Goal: Feedback & Contribution: Submit feedback/report problem

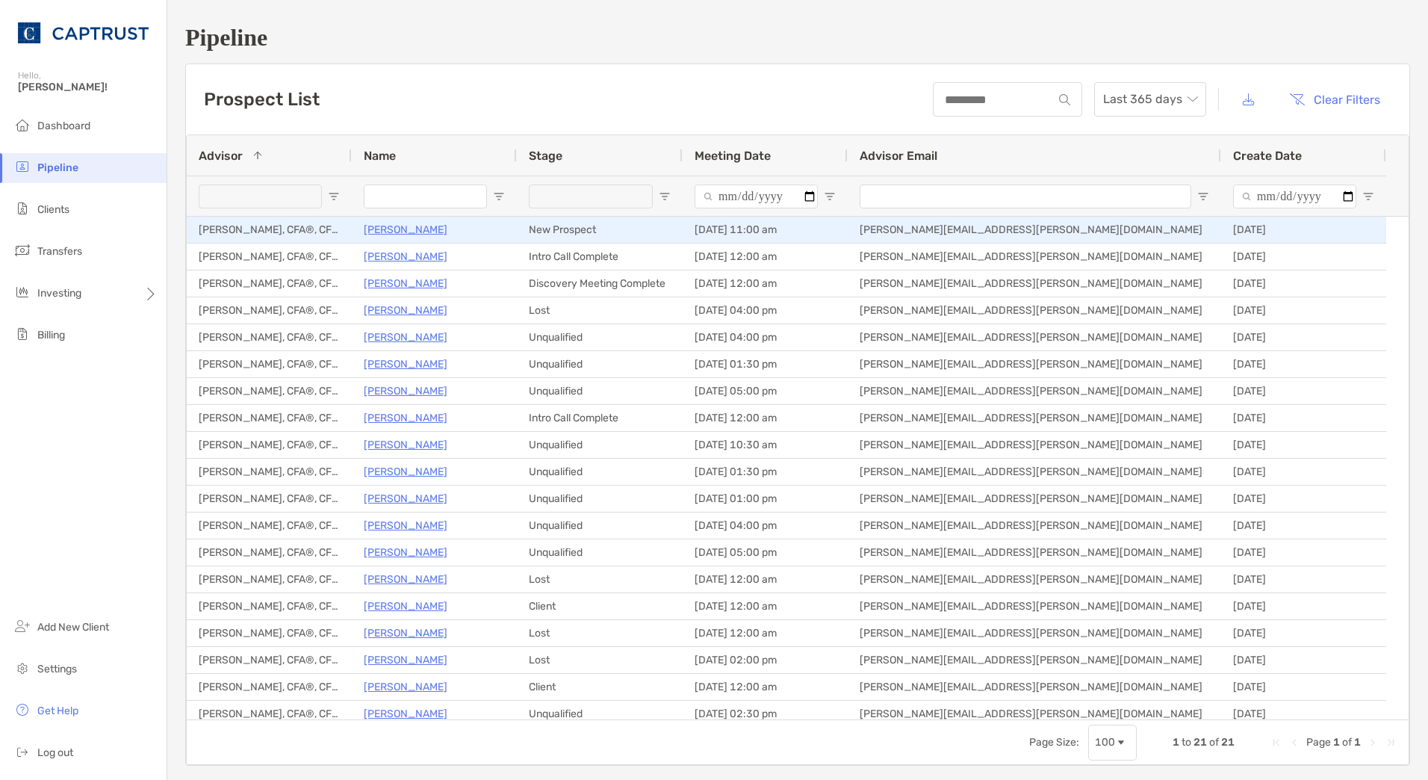
click at [378, 224] on p "[PERSON_NAME]" at bounding box center [406, 229] width 84 height 19
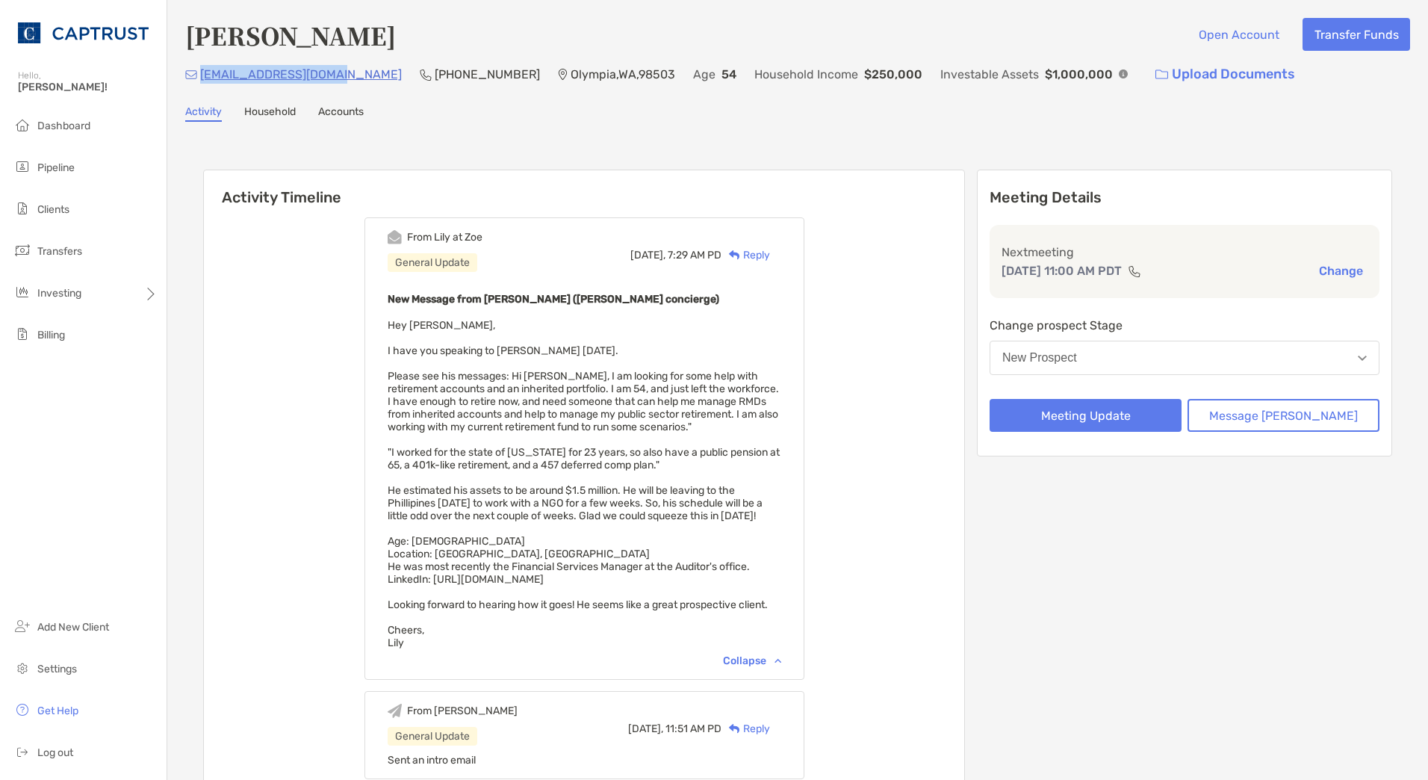
drag, startPoint x: 329, startPoint y: 76, endPoint x: 199, endPoint y: 71, distance: 129.3
click at [199, 71] on div "[EMAIL_ADDRESS][DOMAIN_NAME]" at bounding box center [293, 74] width 217 height 32
click at [391, 166] on div "Activity Timeline From Lily at Zoe General Update Today, 7:29 AM PD Reply New M…" at bounding box center [797, 583] width 1189 height 857
drag, startPoint x: 329, startPoint y: 71, endPoint x: 200, endPoint y: 75, distance: 128.5
click at [200, 75] on p "[EMAIL_ADDRESS][DOMAIN_NAME]" at bounding box center [301, 74] width 202 height 19
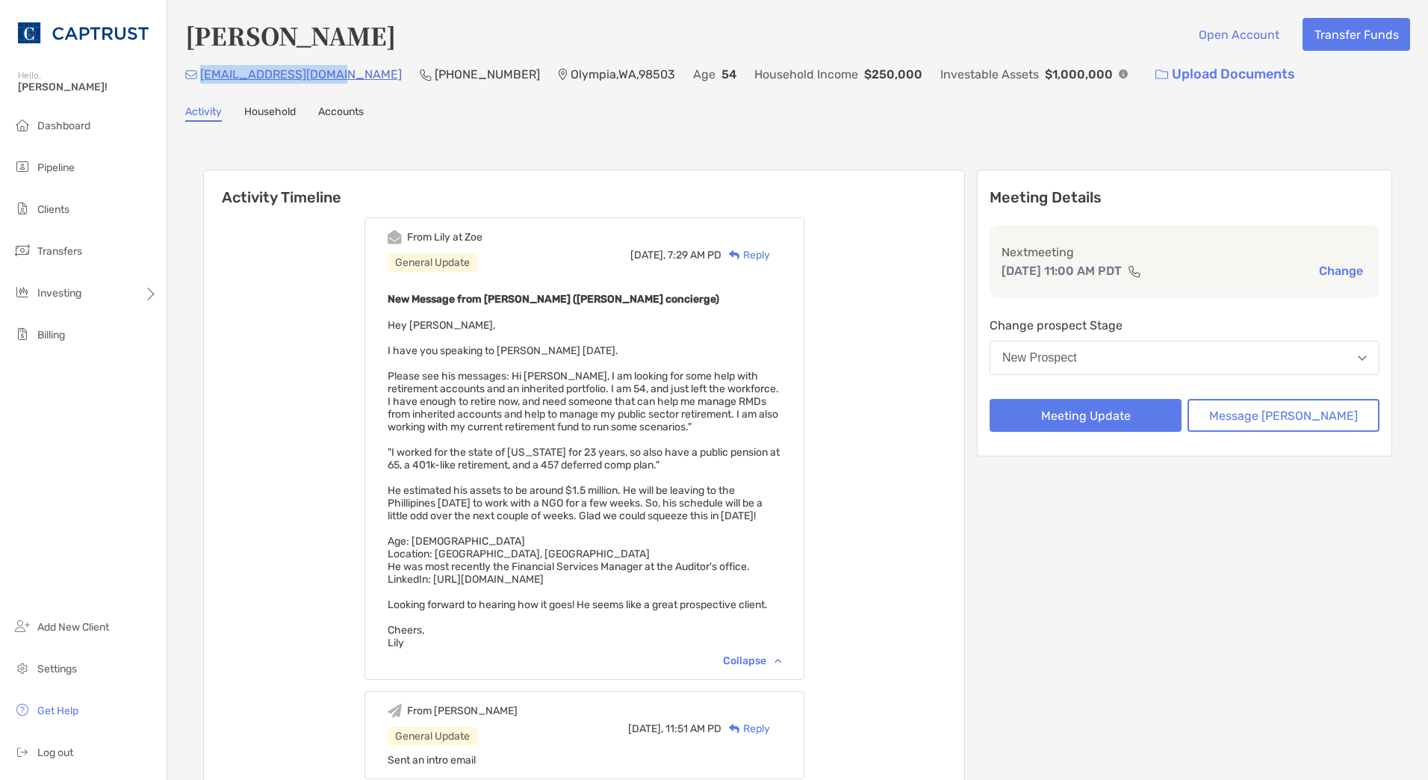
copy p "[EMAIL_ADDRESS][DOMAIN_NAME]"
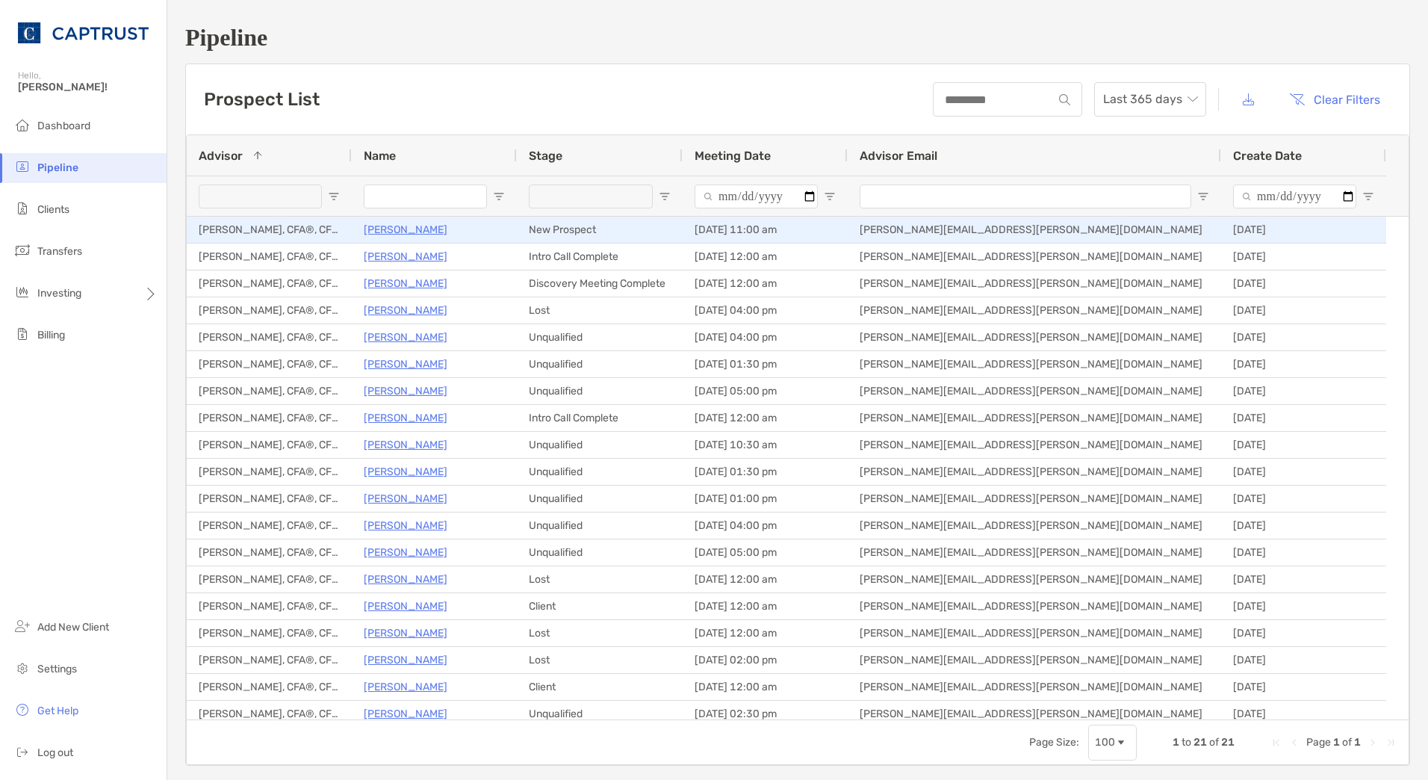
click at [410, 235] on p "[PERSON_NAME]" at bounding box center [406, 229] width 84 height 19
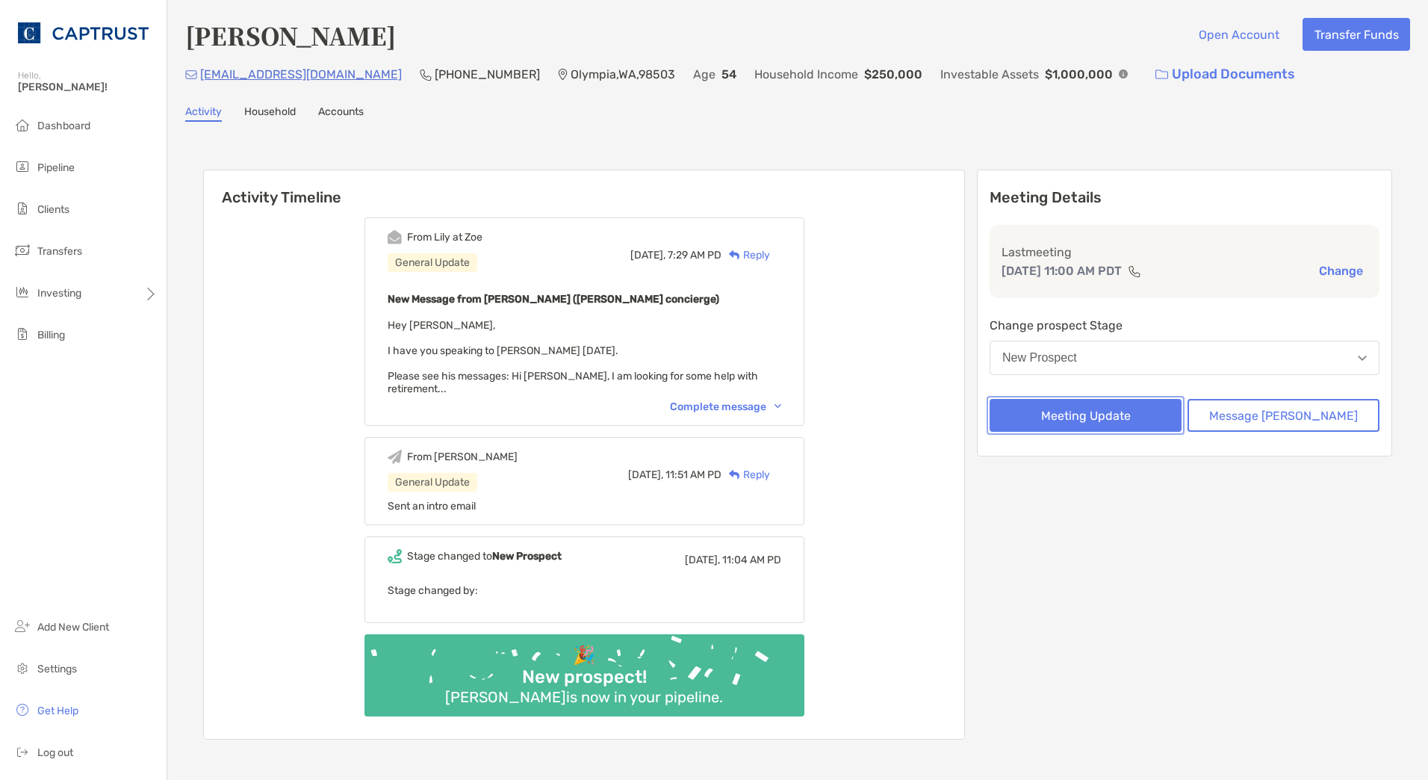
click at [1158, 408] on button "Meeting Update" at bounding box center [1086, 415] width 192 height 33
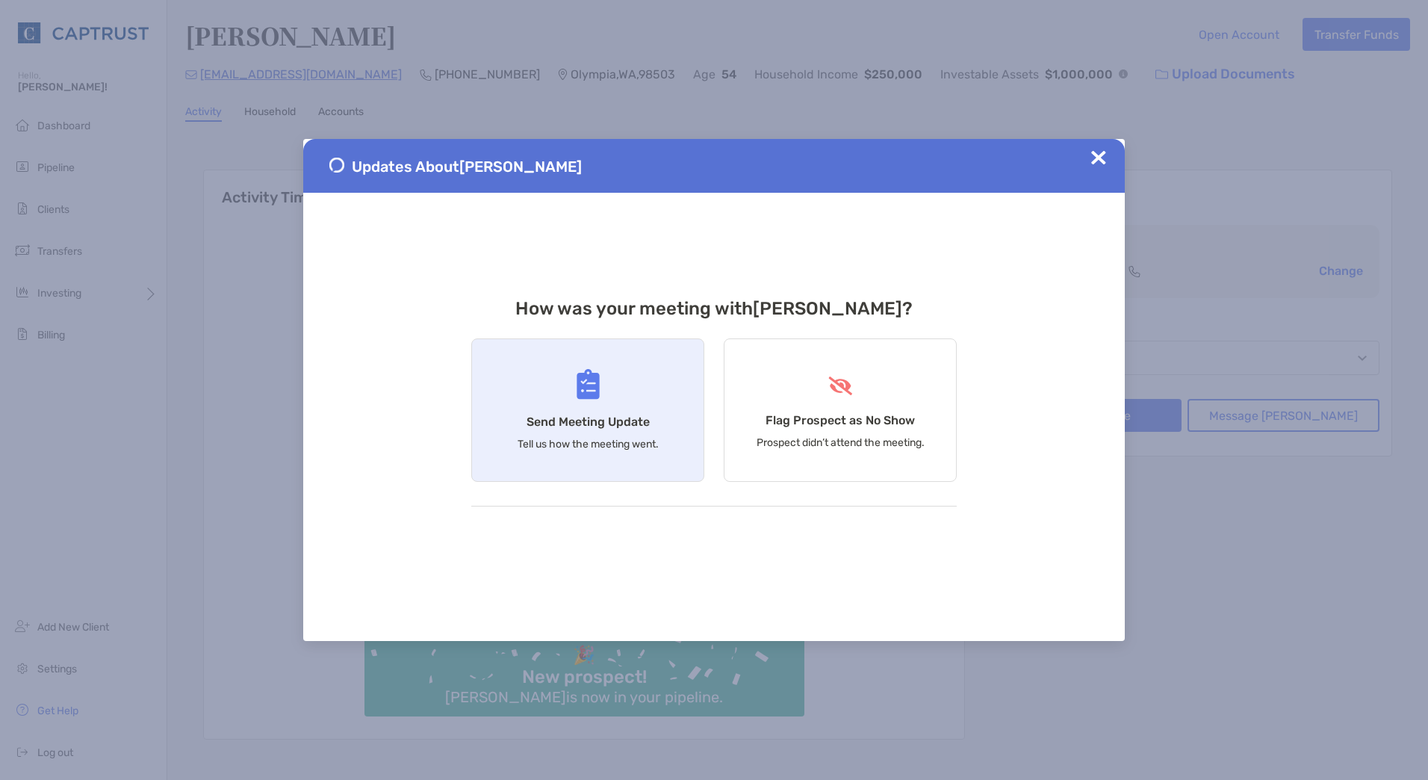
click at [612, 399] on div "Send Meeting Update Tell us how the meeting went." at bounding box center [587, 409] width 233 height 143
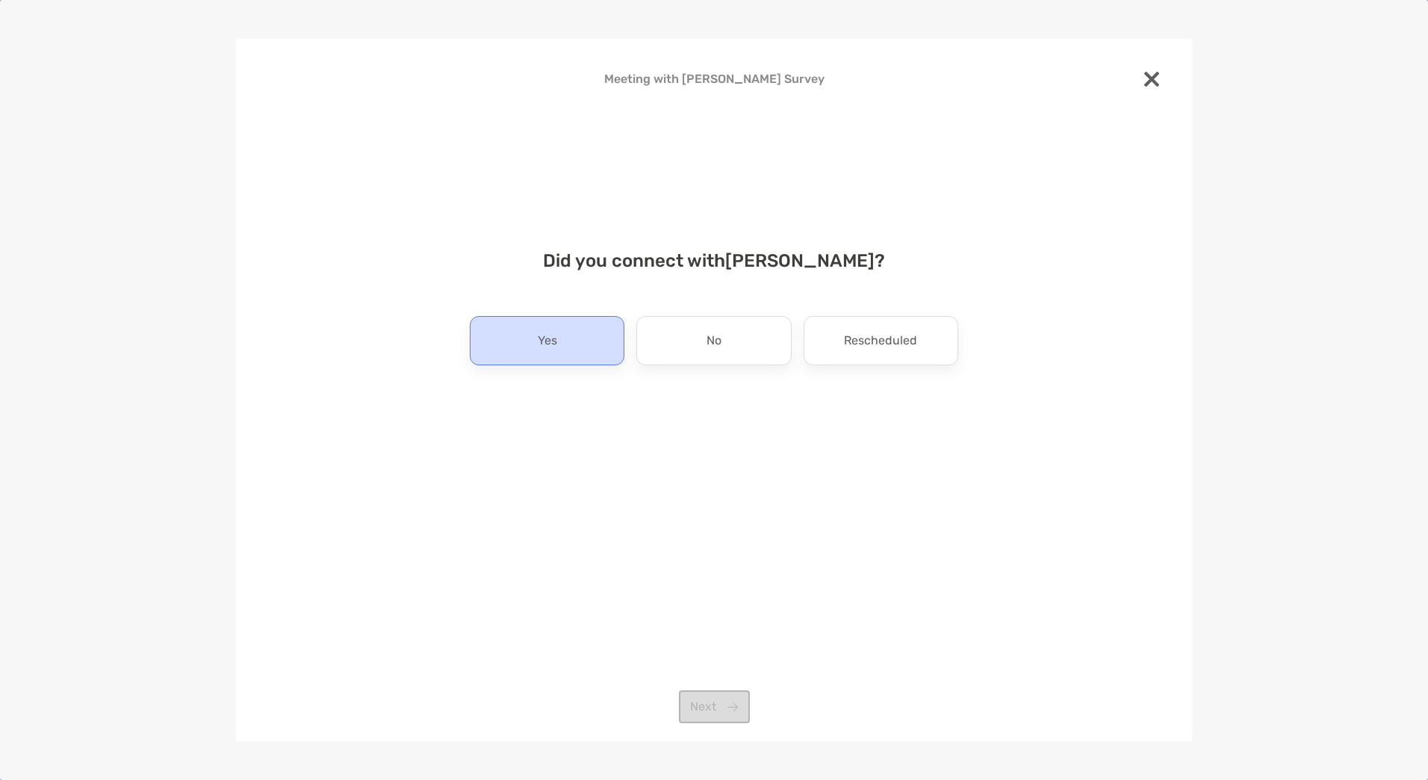
click at [565, 337] on div "Yes" at bounding box center [547, 340] width 155 height 49
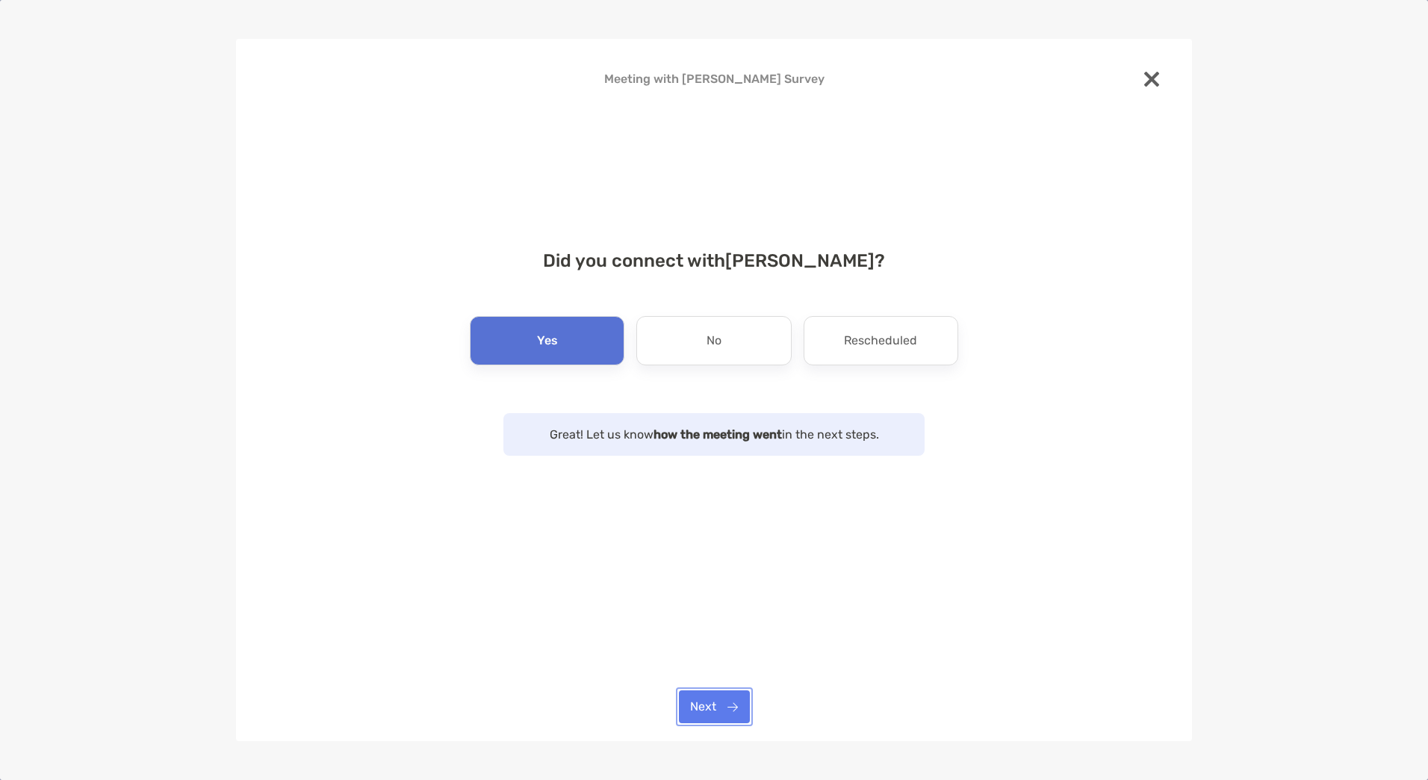
click at [730, 696] on button "Next" at bounding box center [714, 706] width 71 height 33
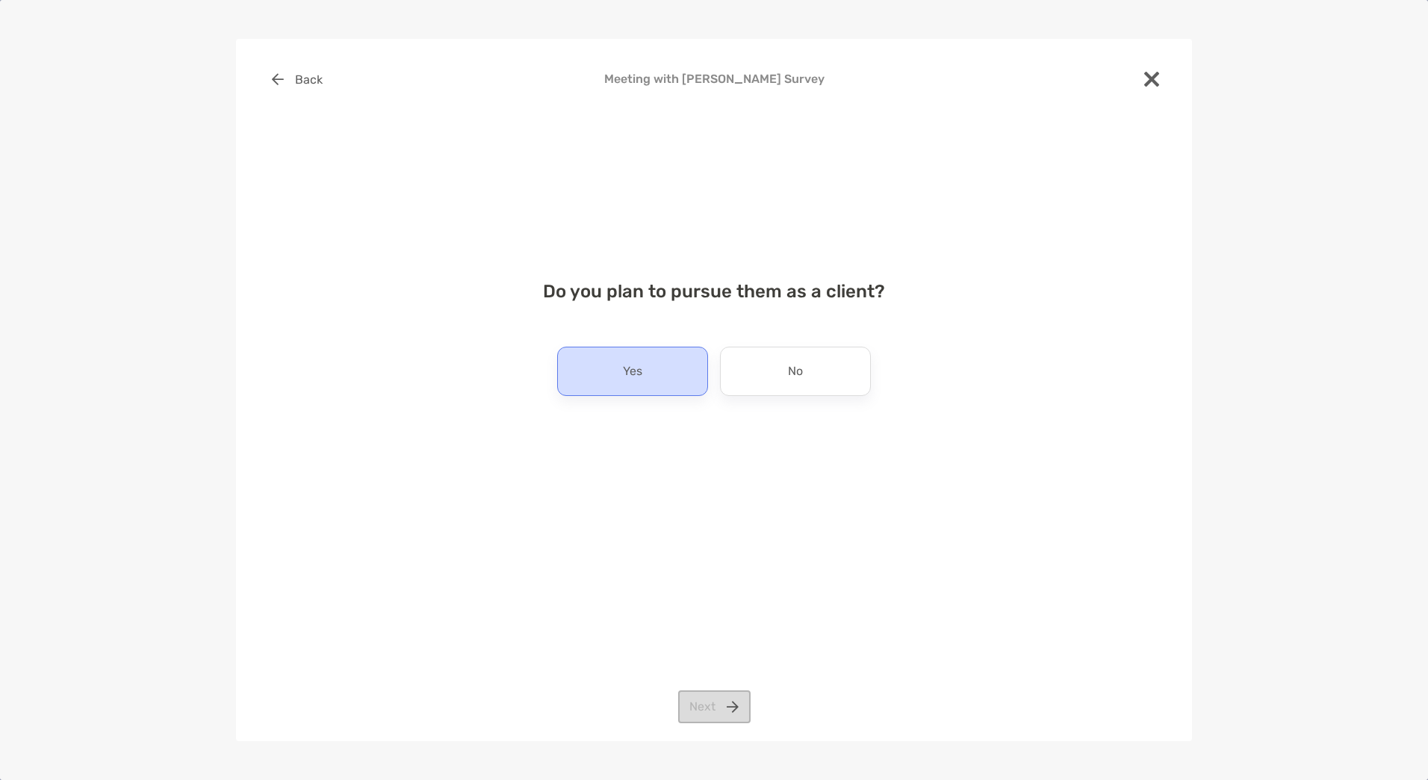
click at [631, 377] on p "Yes" at bounding box center [632, 371] width 19 height 24
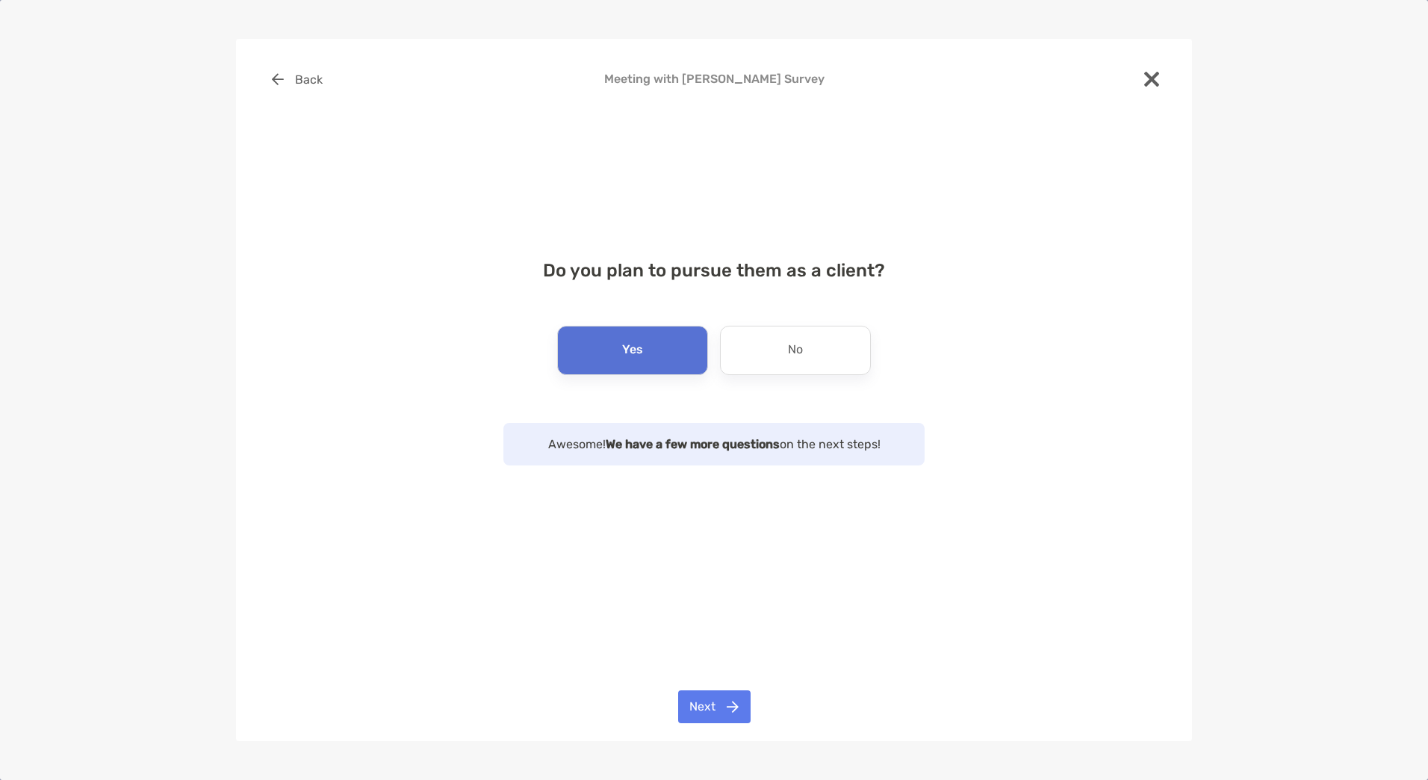
click at [694, 689] on div "Back Meeting with [PERSON_NAME] Survey Do you plan to pursue them as a client? …" at bounding box center [714, 390] width 956 height 702
click at [706, 691] on button "Next" at bounding box center [714, 706] width 72 height 33
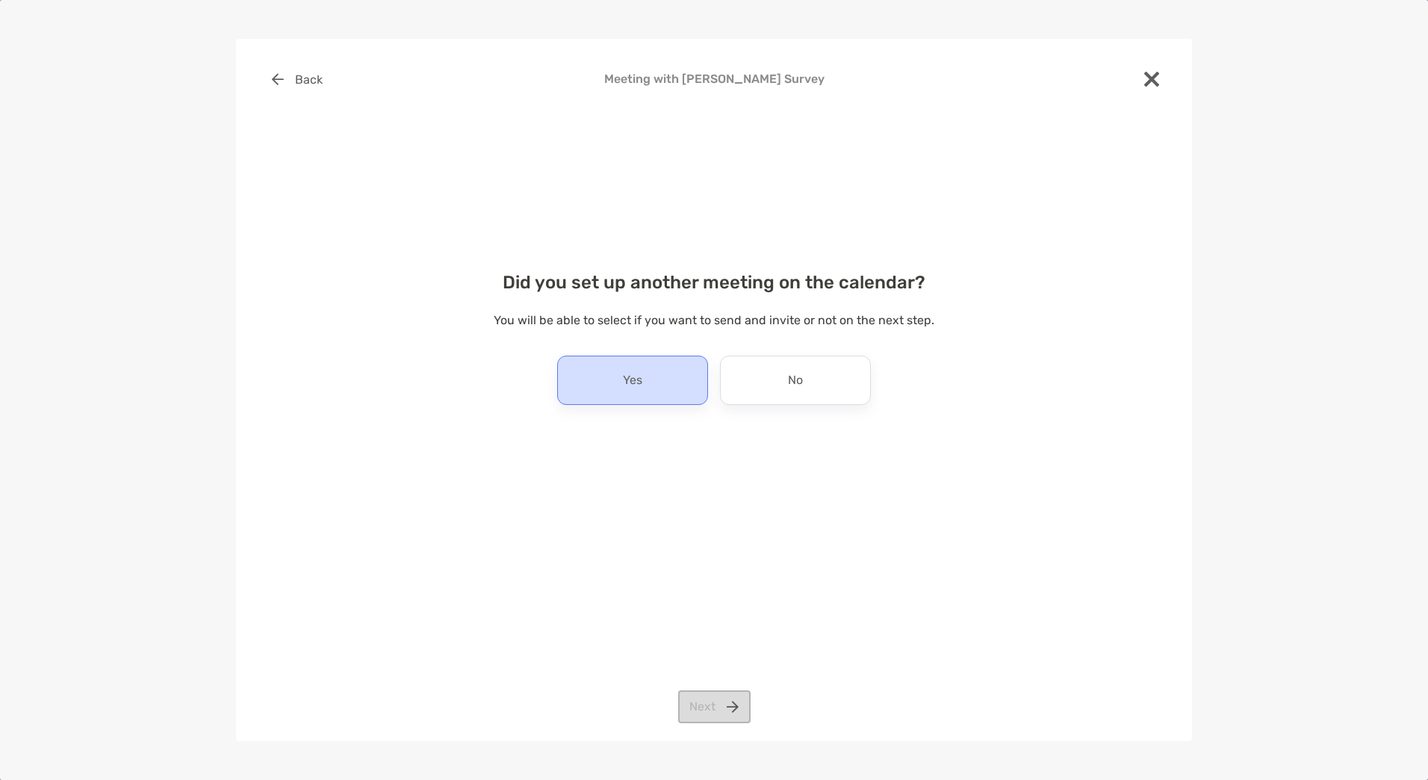
click at [690, 392] on div "Yes" at bounding box center [632, 379] width 151 height 49
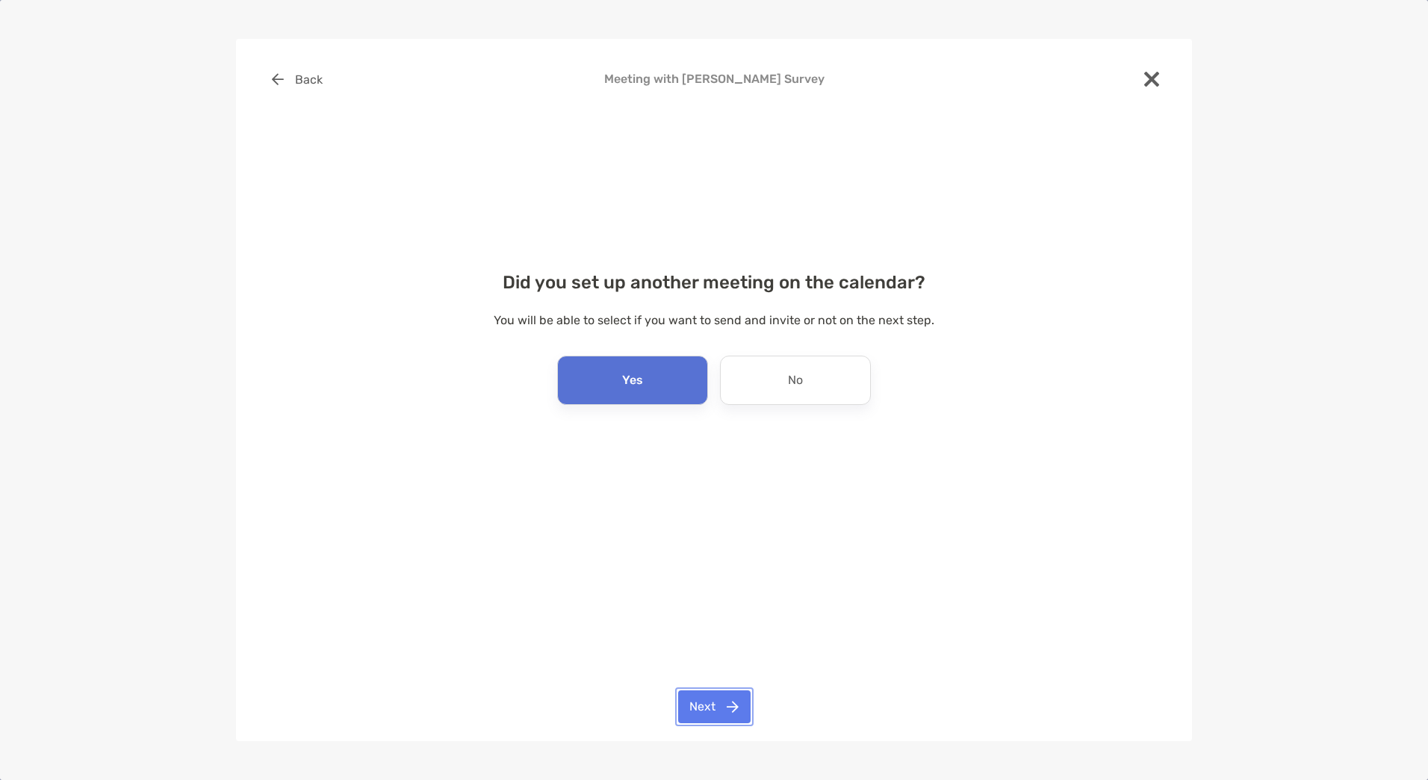
click at [711, 696] on button "Next" at bounding box center [714, 706] width 72 height 33
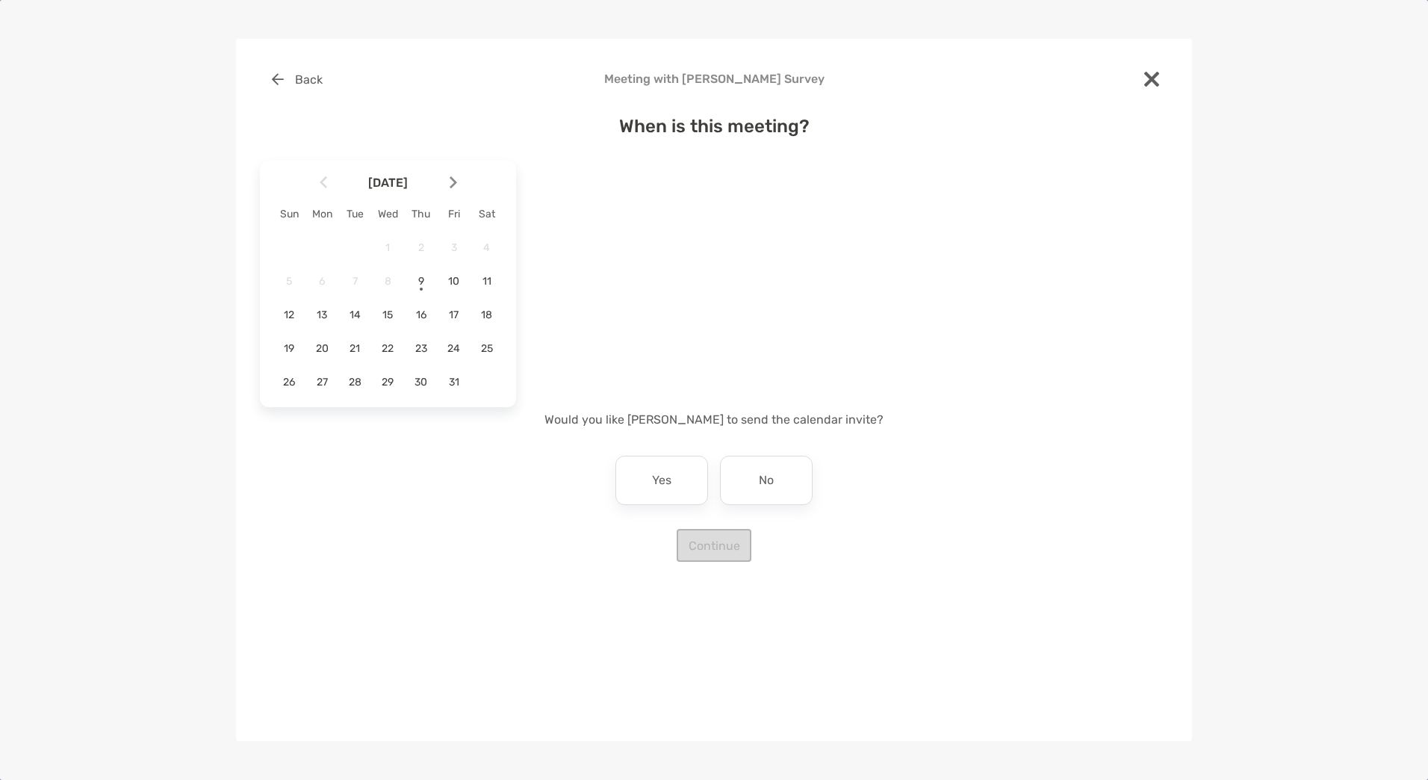
click at [456, 178] on img at bounding box center [453, 182] width 7 height 13
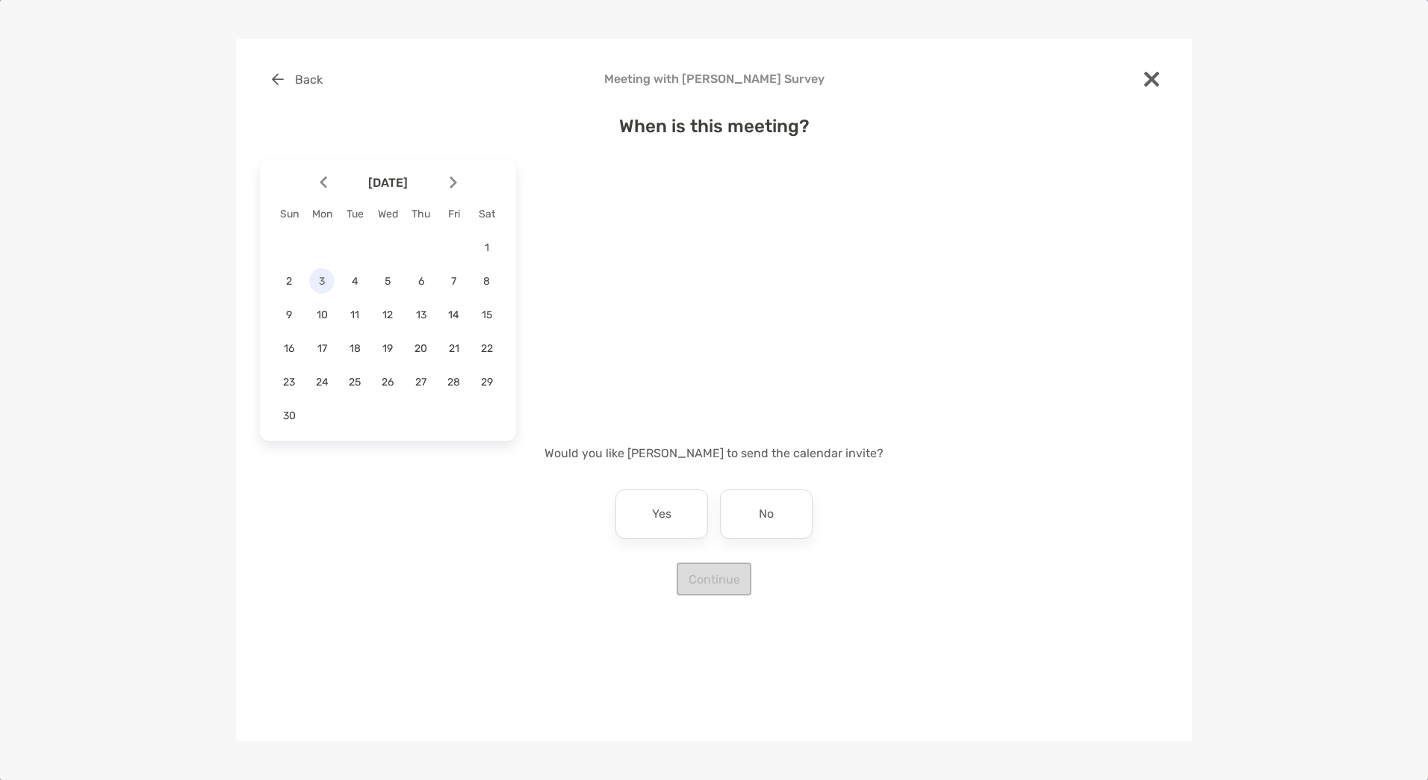
click at [320, 280] on span "3" at bounding box center [321, 281] width 25 height 13
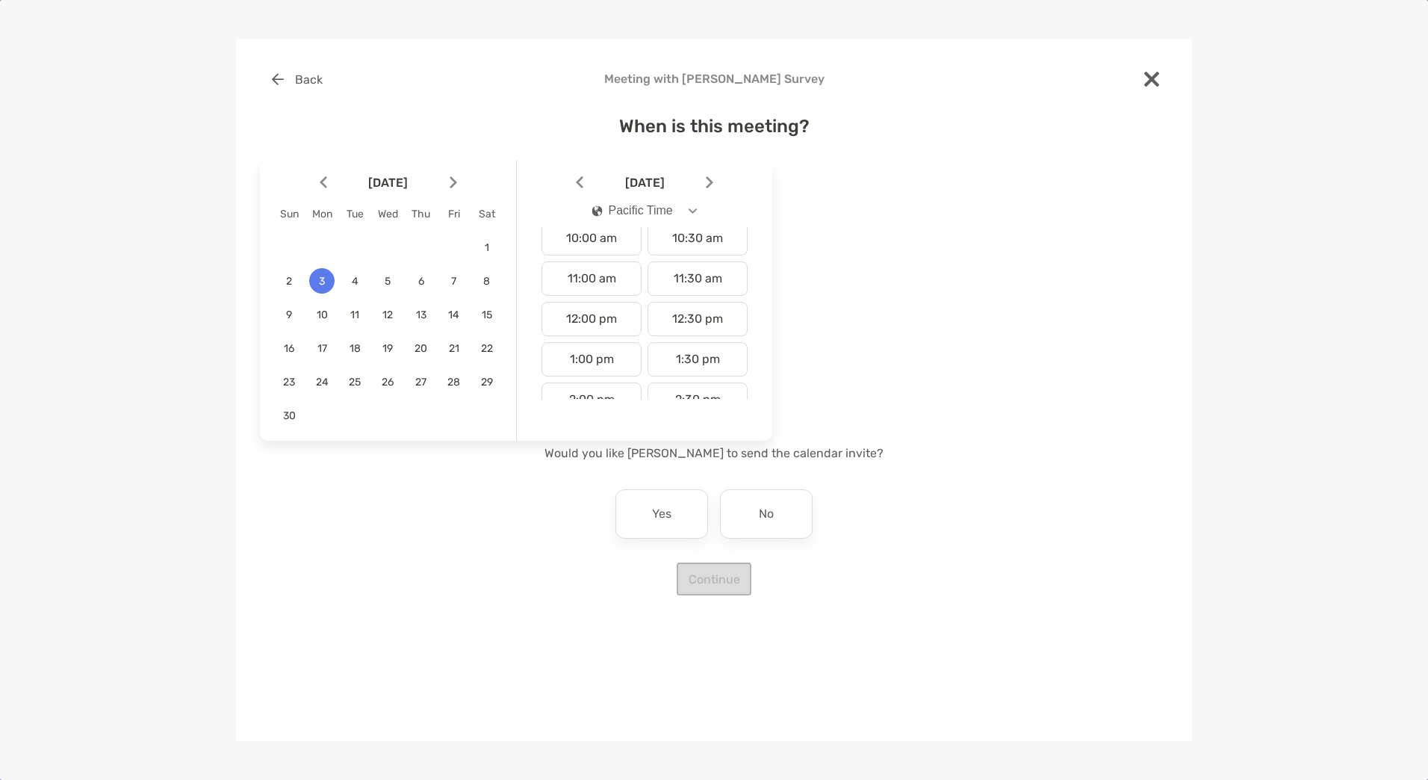
scroll to position [488, 0]
click at [575, 287] on div "1:00 pm" at bounding box center [591, 280] width 100 height 34
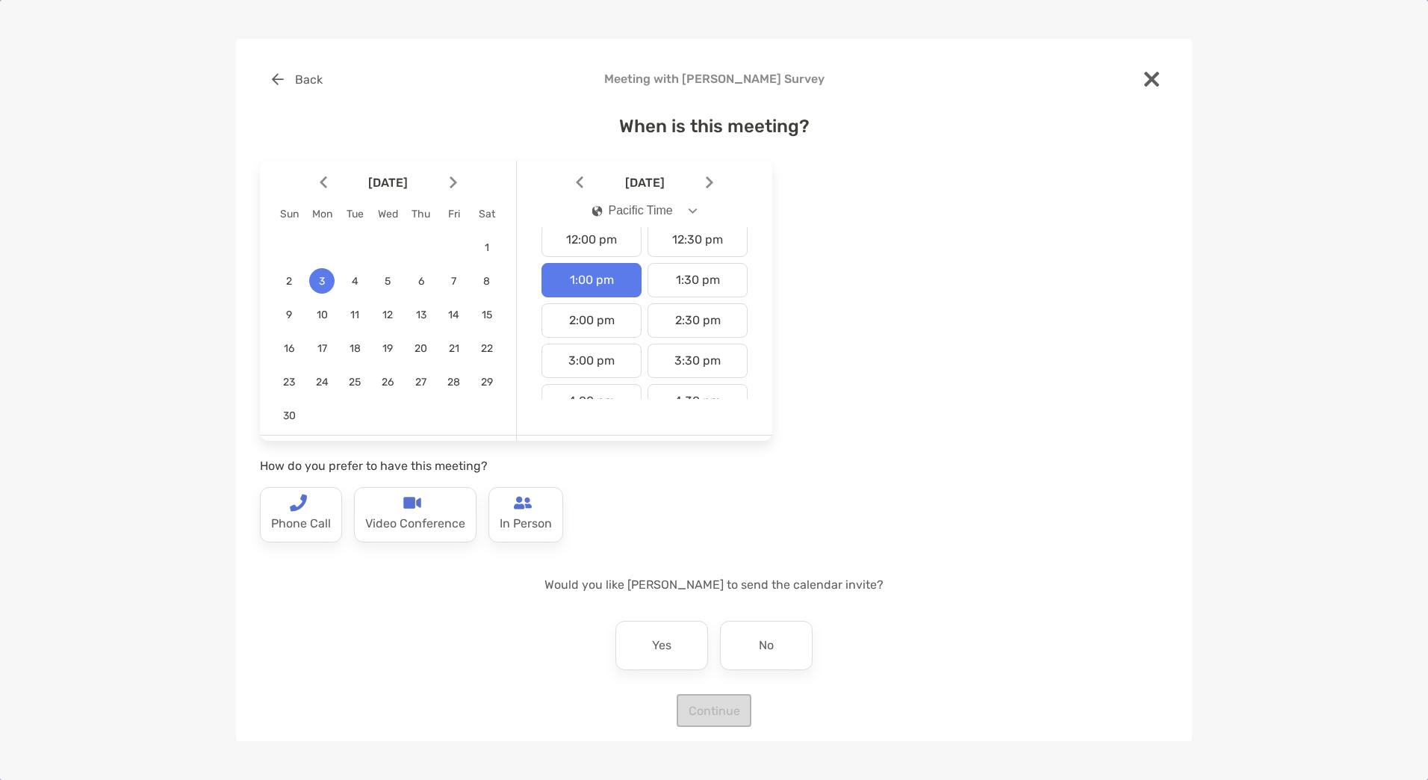
scroll to position [10, 0]
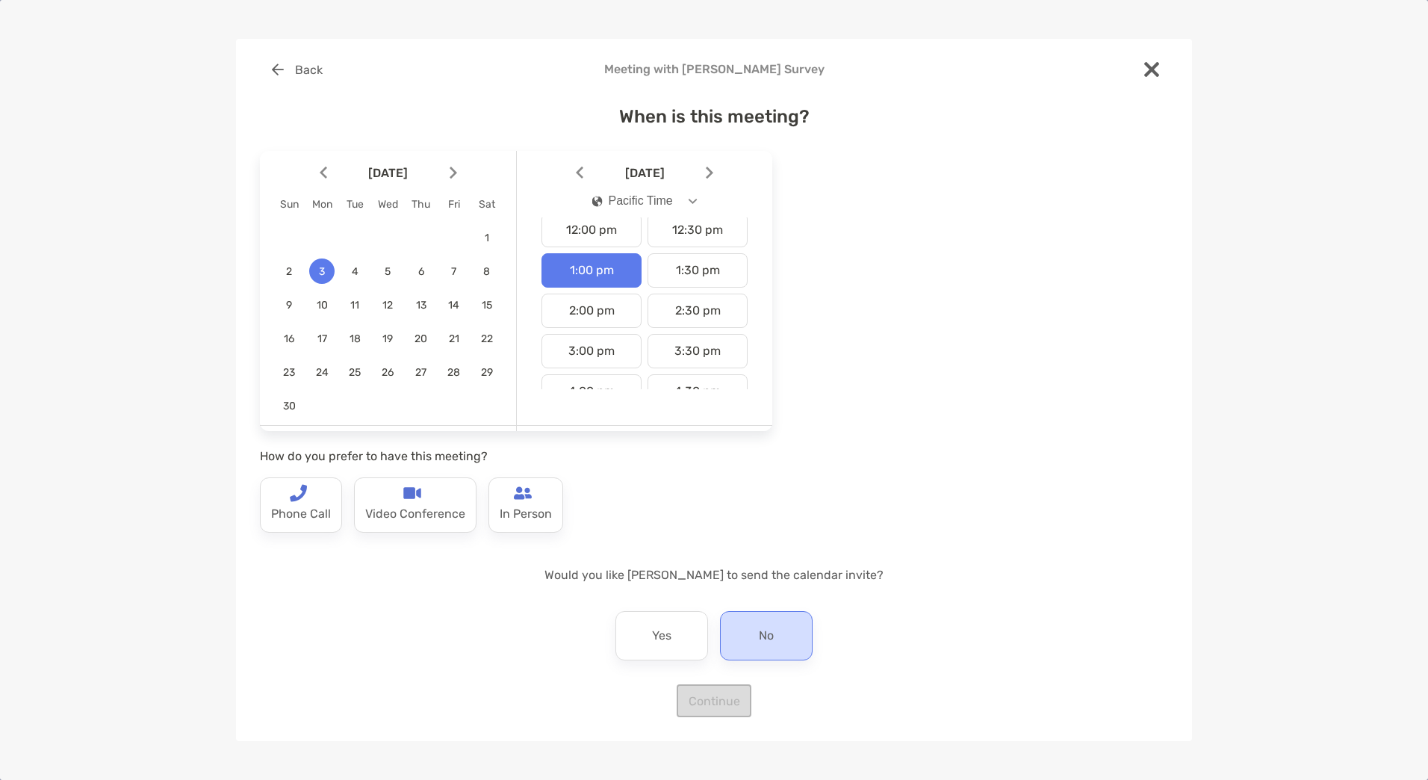
click at [768, 624] on p "No" at bounding box center [766, 636] width 15 height 24
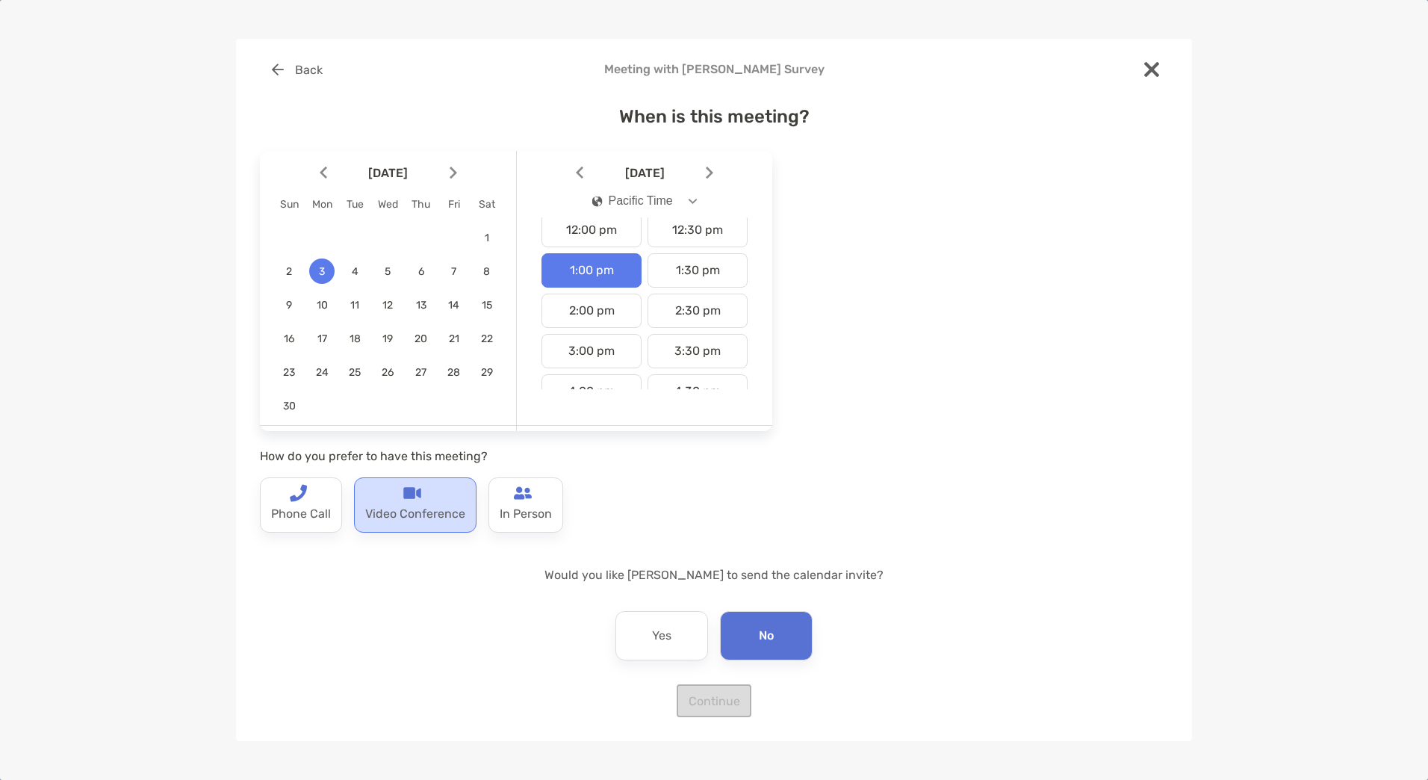
click at [454, 523] on p "Video Conference" at bounding box center [415, 514] width 100 height 24
click at [724, 701] on button "Continue" at bounding box center [714, 700] width 75 height 33
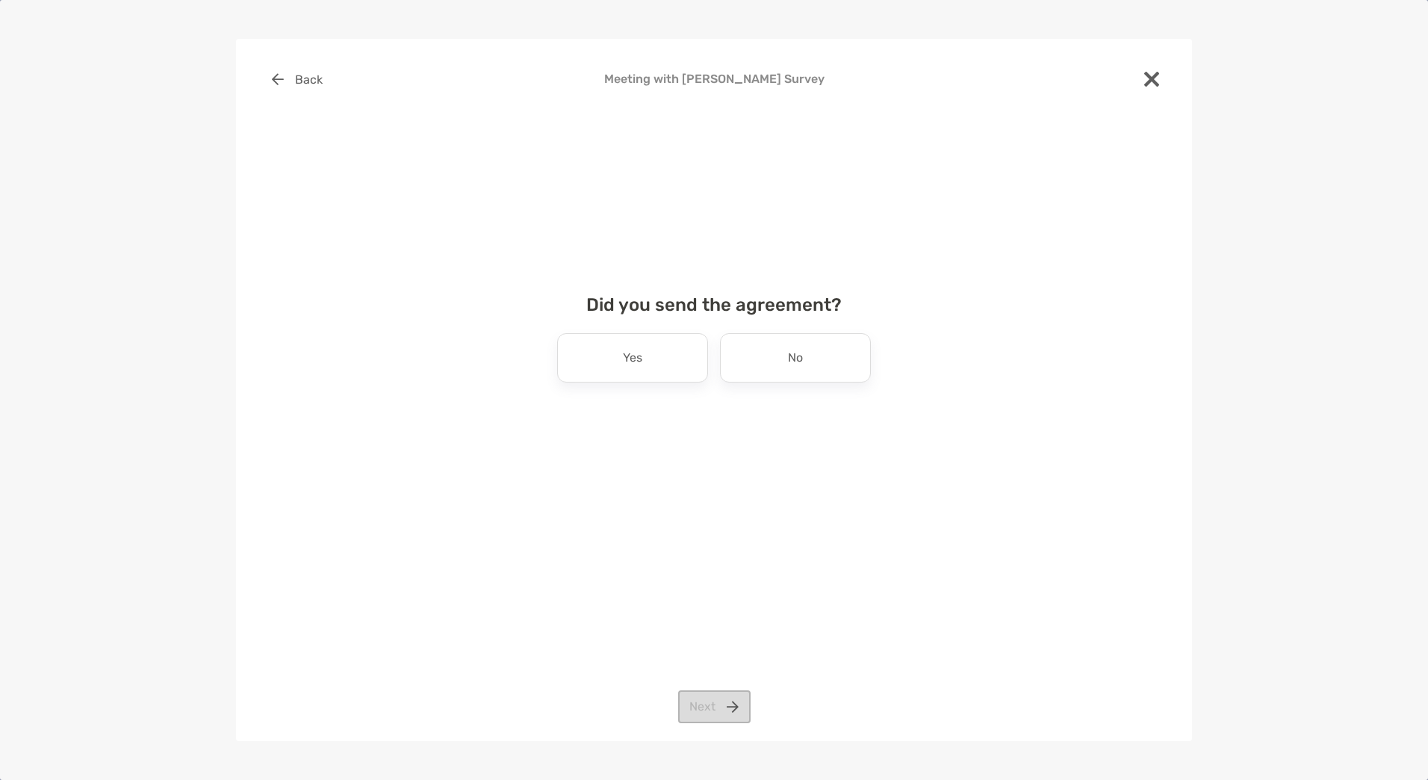
scroll to position [0, 0]
click at [763, 366] on div "No" at bounding box center [795, 357] width 151 height 49
click at [716, 708] on button "Next" at bounding box center [714, 706] width 72 height 33
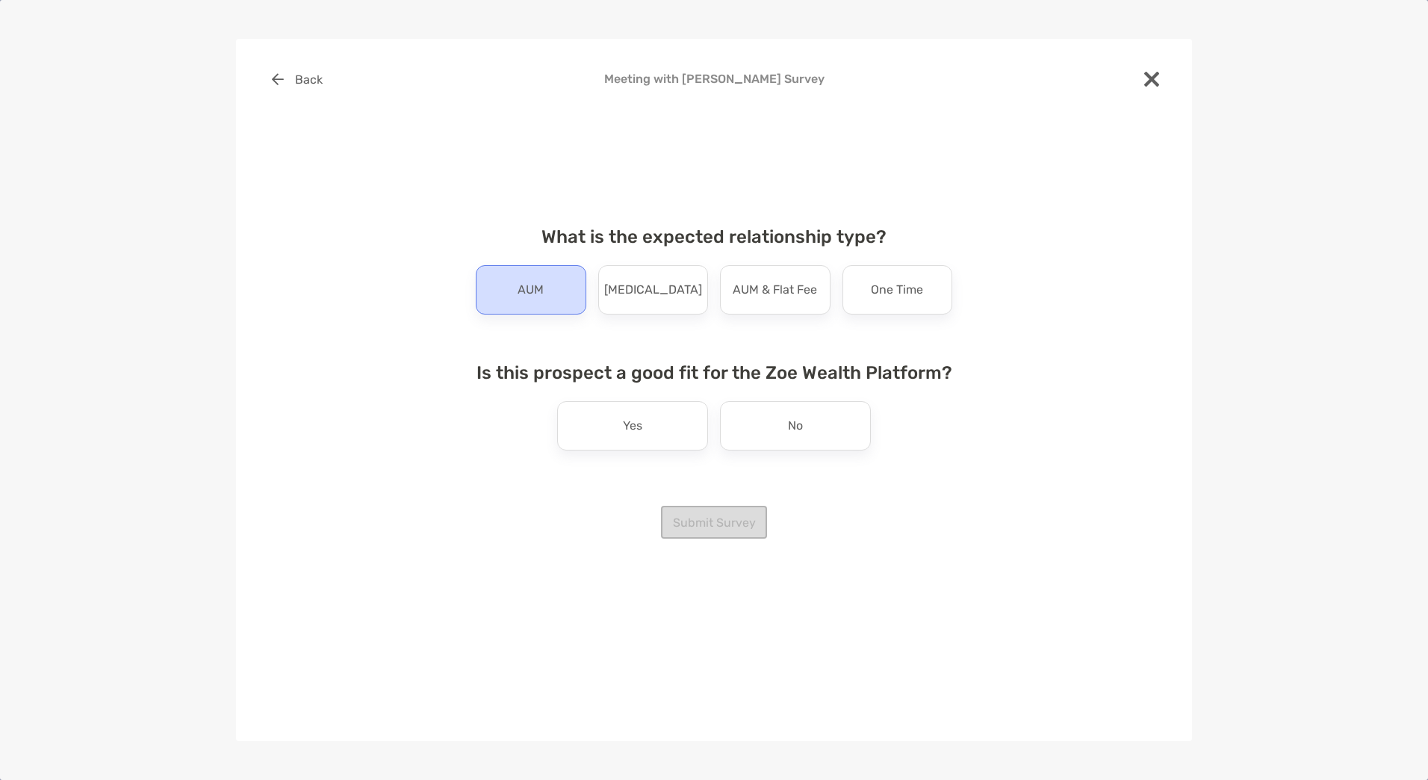
click at [539, 301] on p "AUM" at bounding box center [531, 290] width 26 height 24
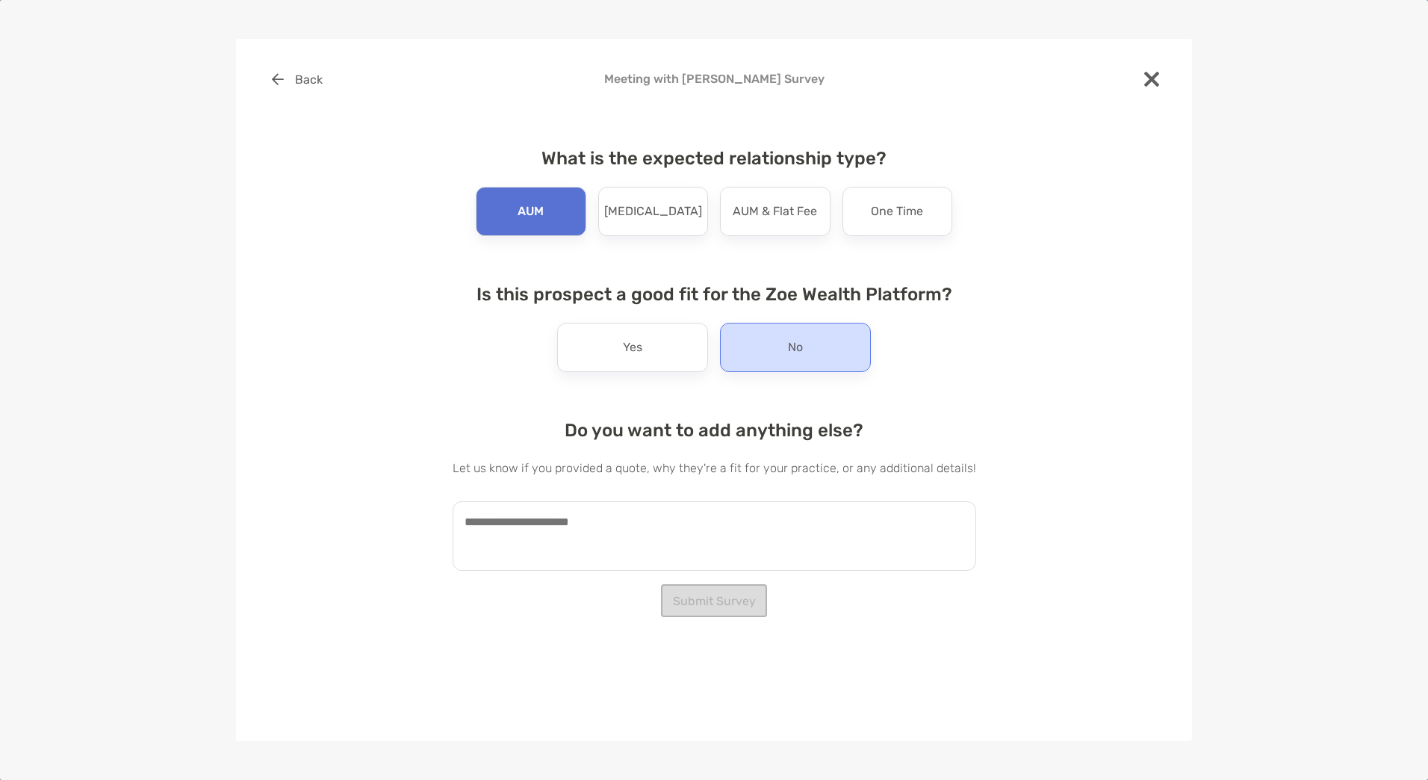
click at [769, 338] on div "No" at bounding box center [795, 347] width 151 height 49
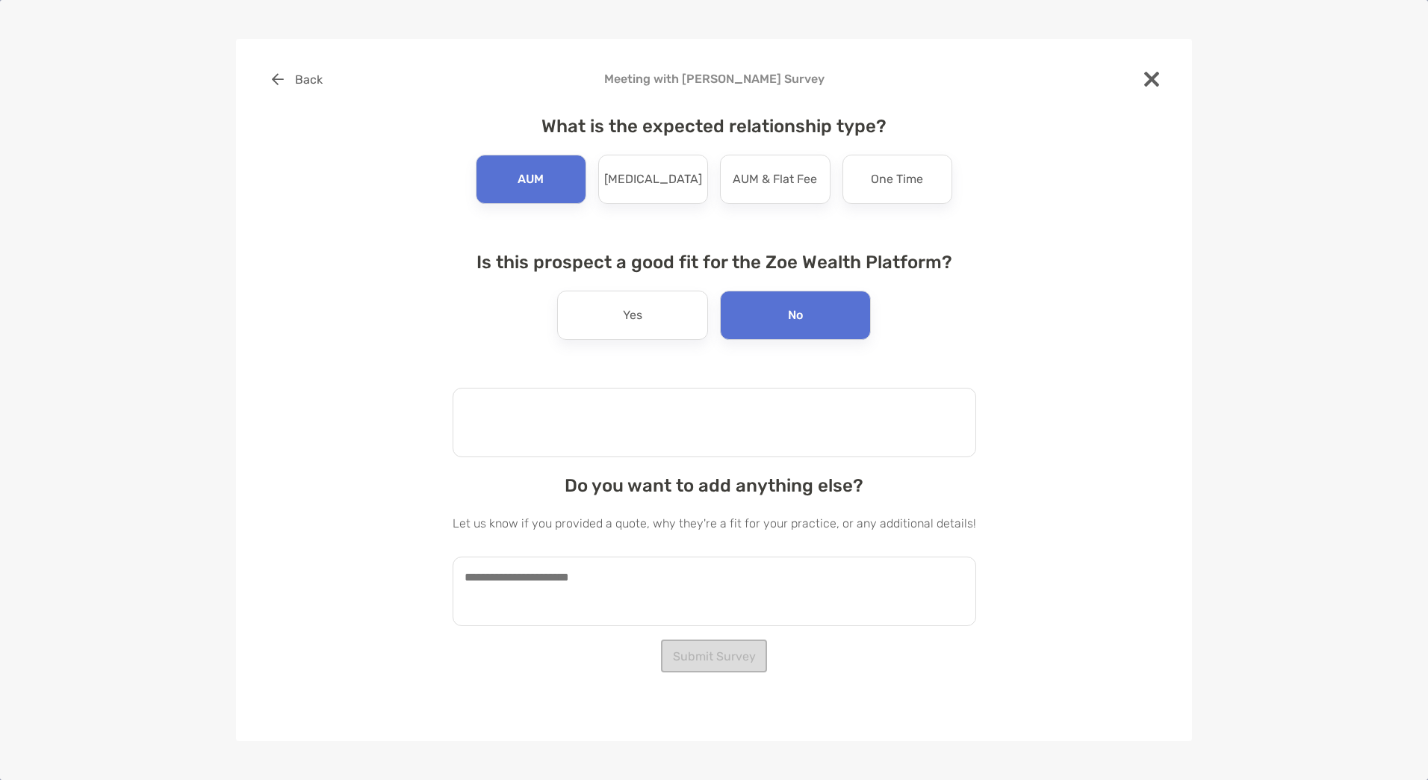
click at [552, 417] on textarea at bounding box center [715, 422] width 524 height 69
type textarea "**********"
click at [711, 651] on button "Submit Survey" at bounding box center [714, 655] width 106 height 33
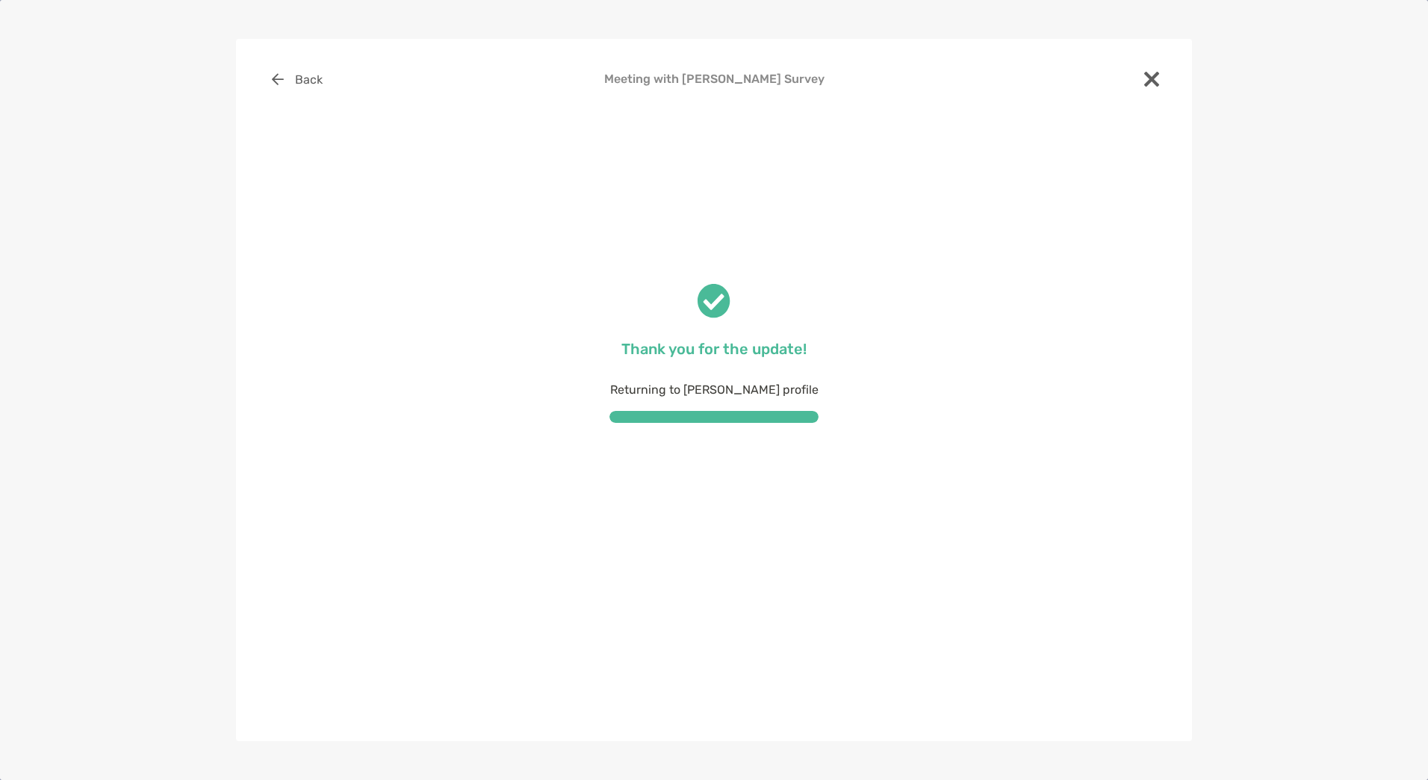
click at [711, 651] on div "Back Meeting with [PERSON_NAME] Survey Thank you for the update! Returning to […" at bounding box center [714, 390] width 956 height 702
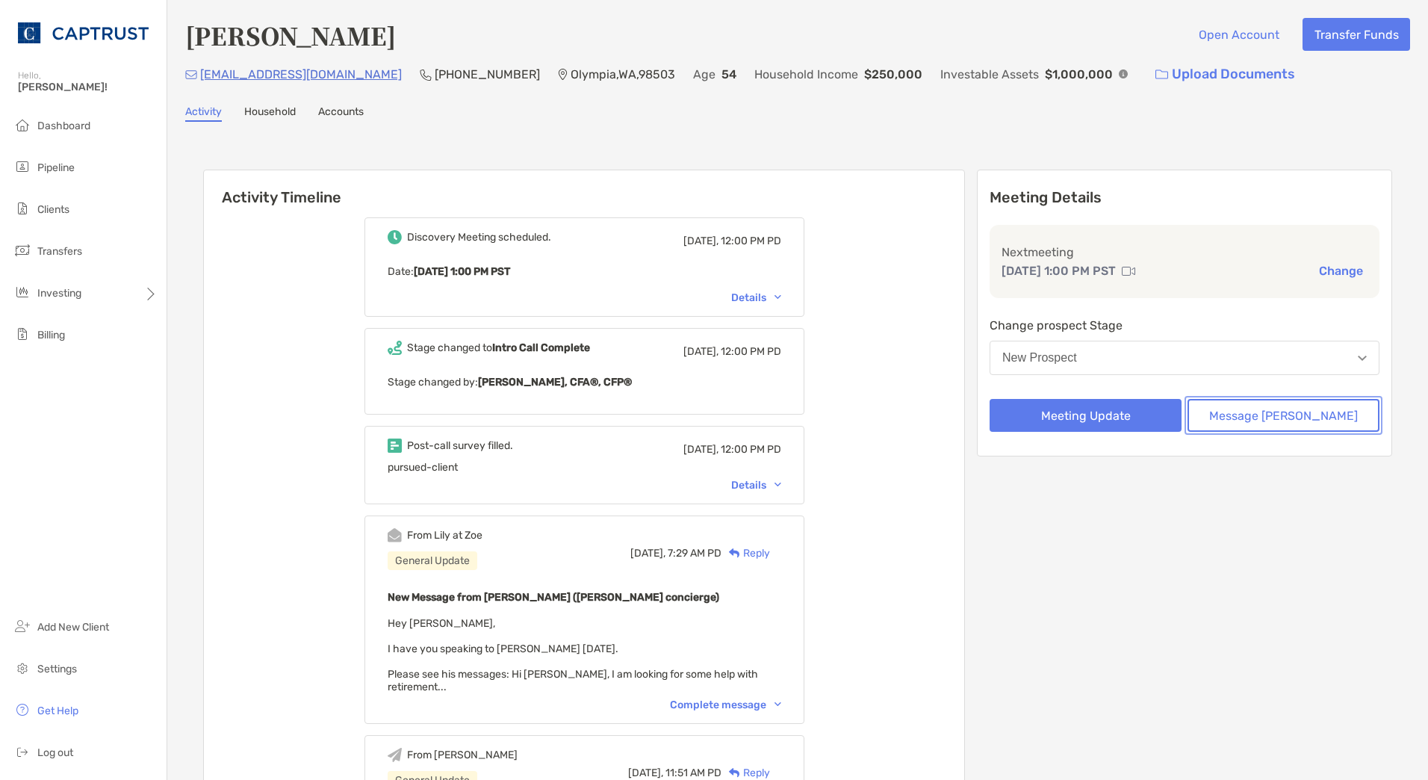
click at [1273, 414] on button "Message [PERSON_NAME]" at bounding box center [1283, 415] width 192 height 33
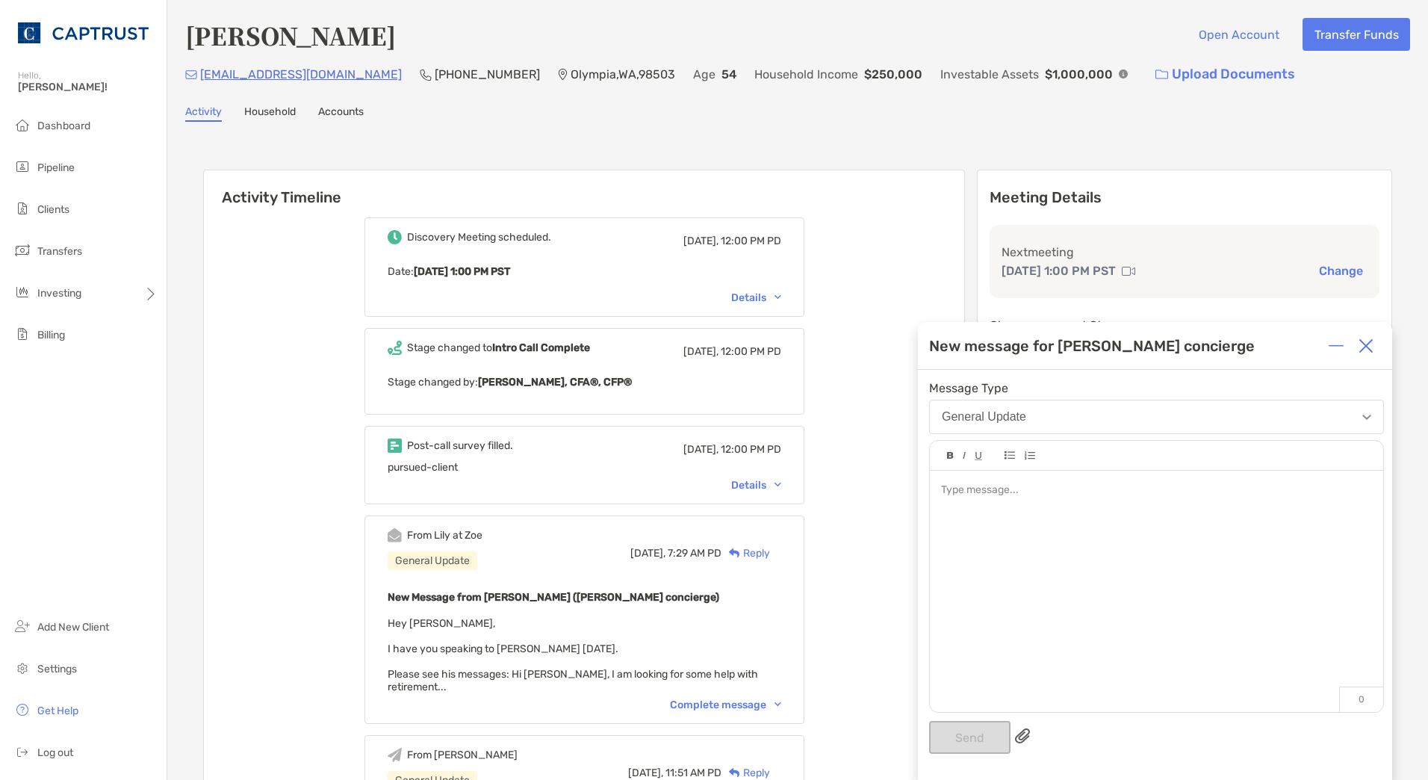
click at [1010, 489] on div at bounding box center [1156, 490] width 430 height 16
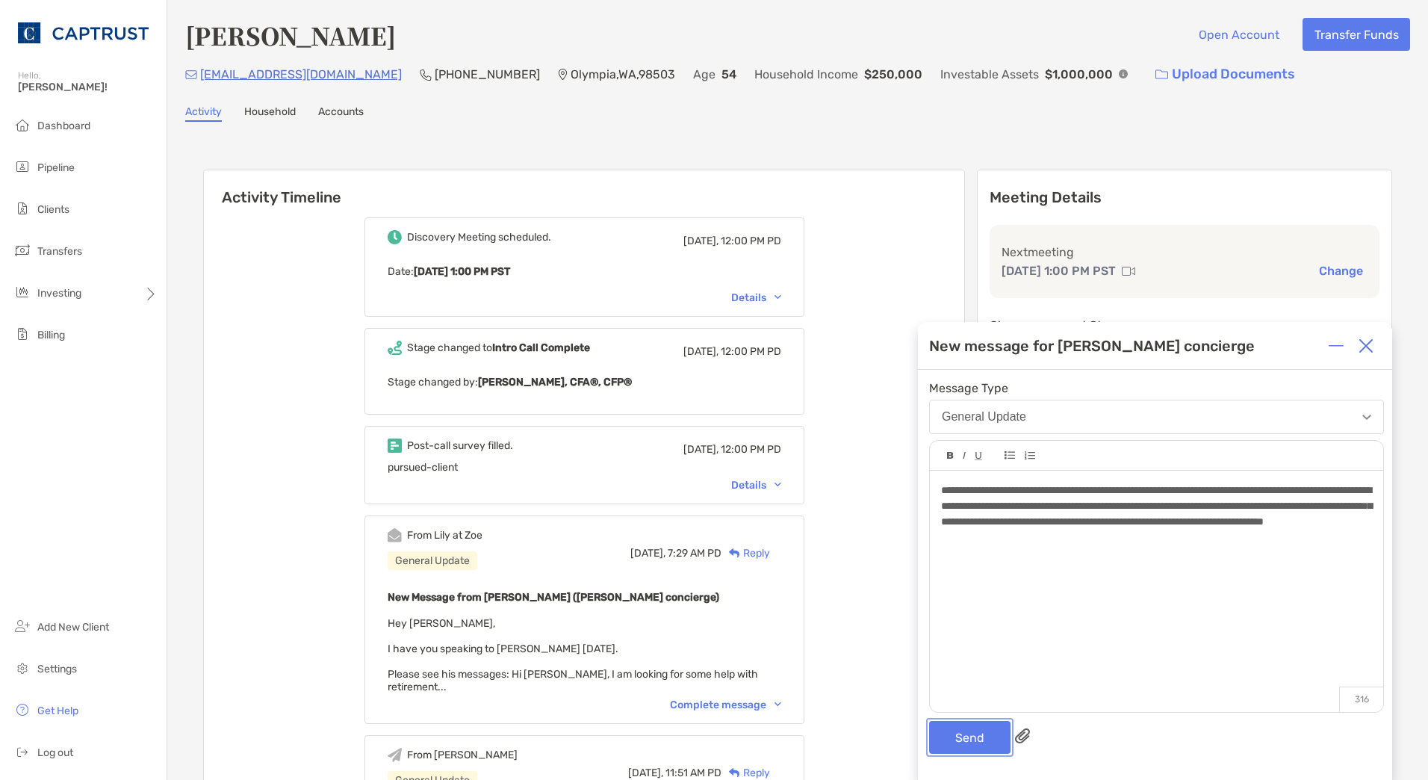
click at [961, 732] on button "Send" at bounding box center [969, 737] width 81 height 33
